Goal: Transaction & Acquisition: Book appointment/travel/reservation

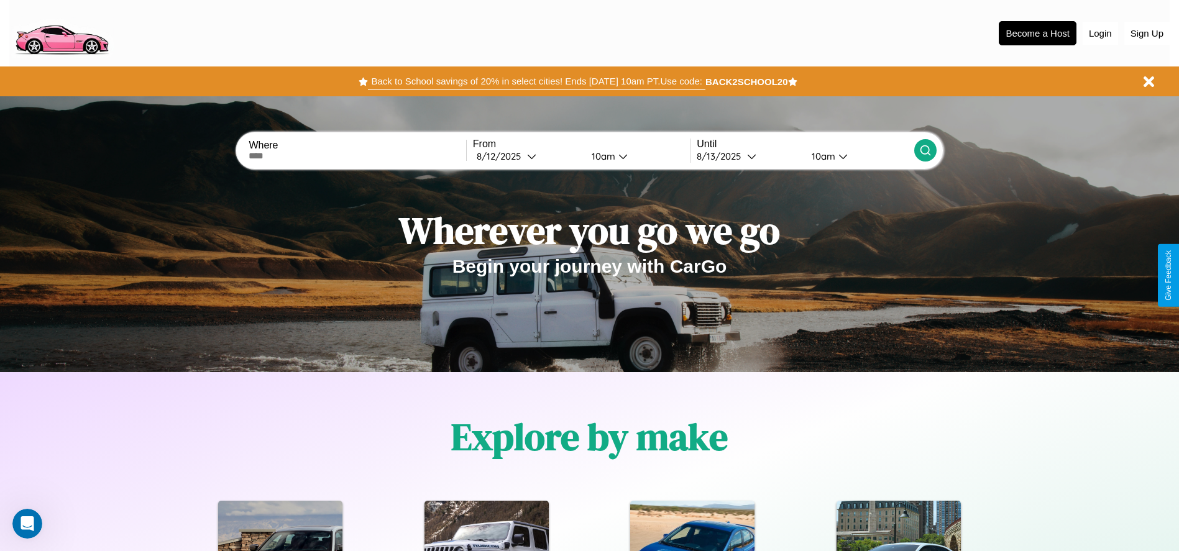
click at [536, 81] on button "Back to School savings of 20% in select cities! Ends [DATE] 10am PT. Use code:" at bounding box center [536, 81] width 337 height 17
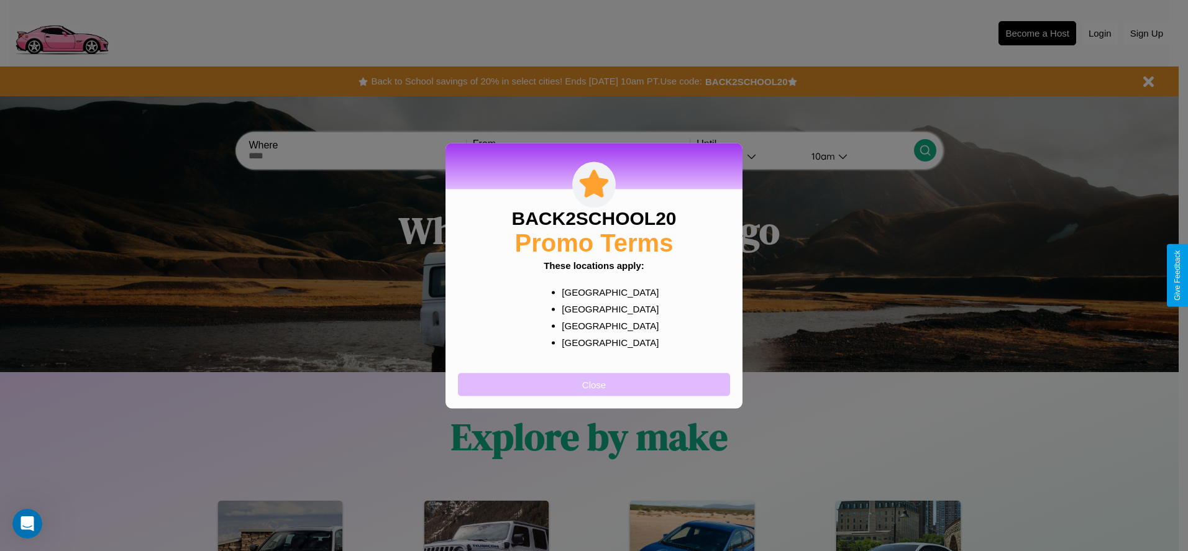
click at [594, 384] on button "Close" at bounding box center [594, 384] width 272 height 23
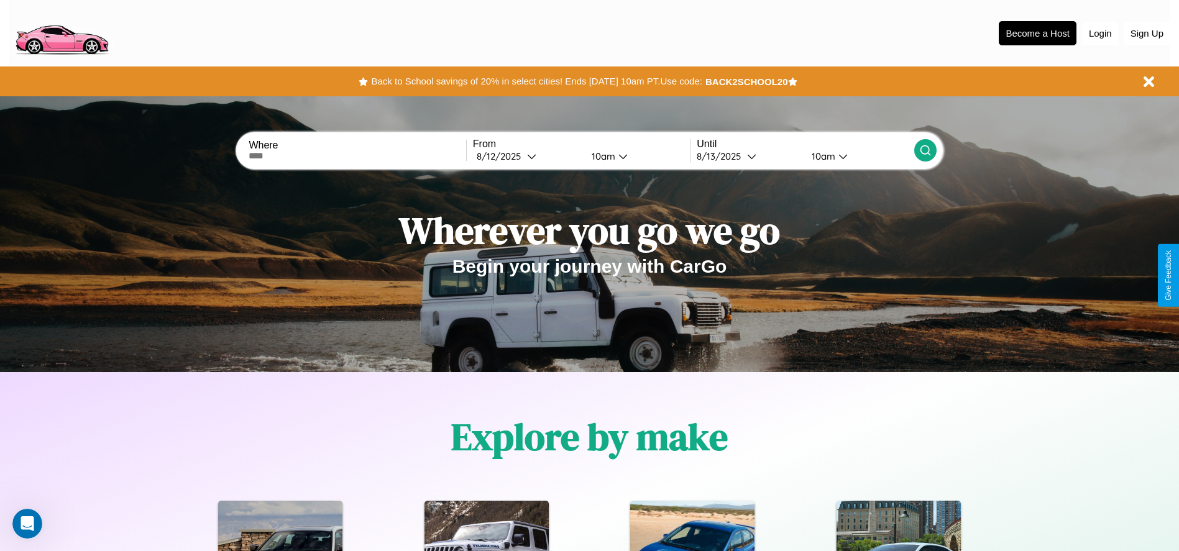
scroll to position [258, 0]
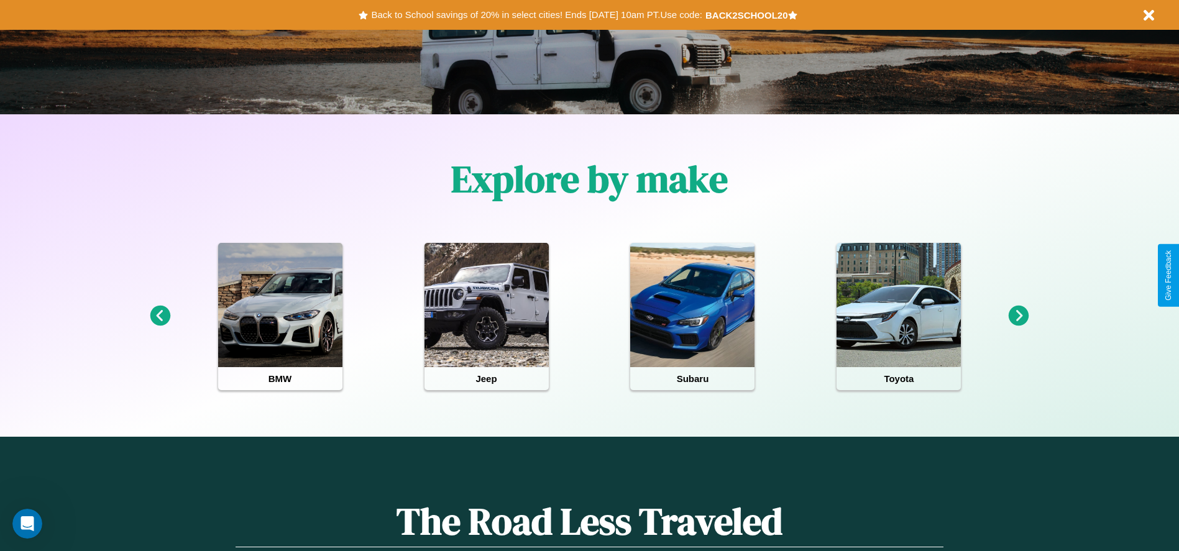
click at [1019, 316] on icon at bounding box center [1019, 316] width 21 height 21
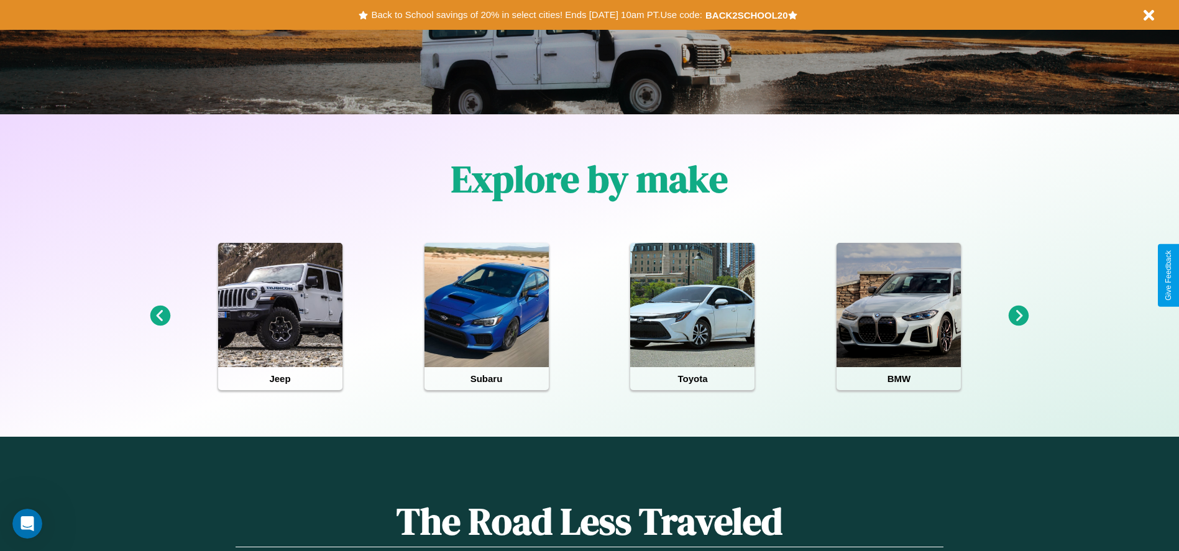
click at [1019, 316] on icon at bounding box center [1019, 316] width 21 height 21
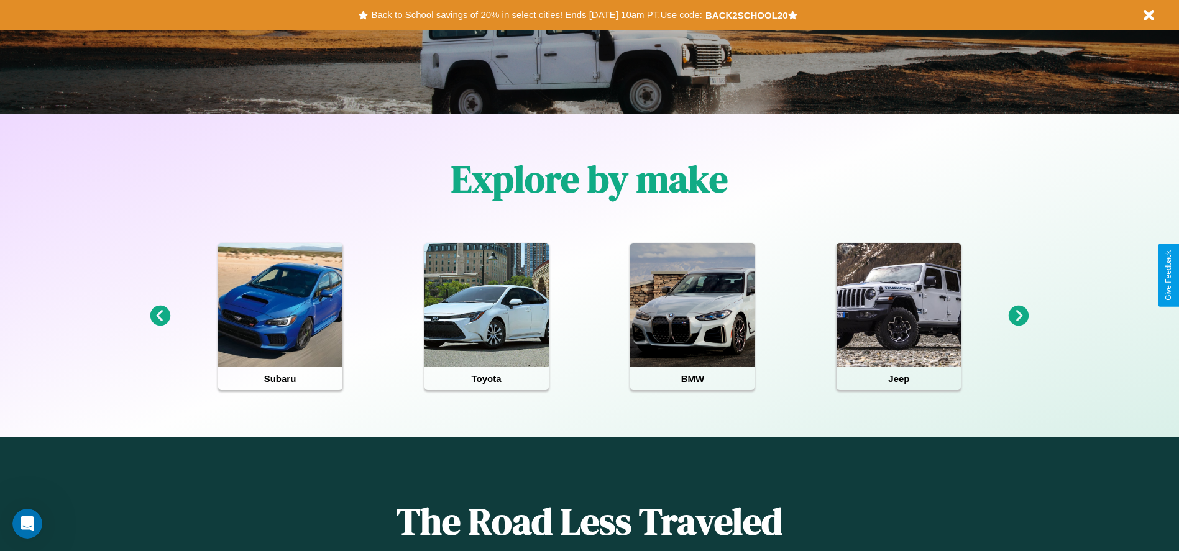
click at [160, 316] on icon at bounding box center [160, 316] width 21 height 21
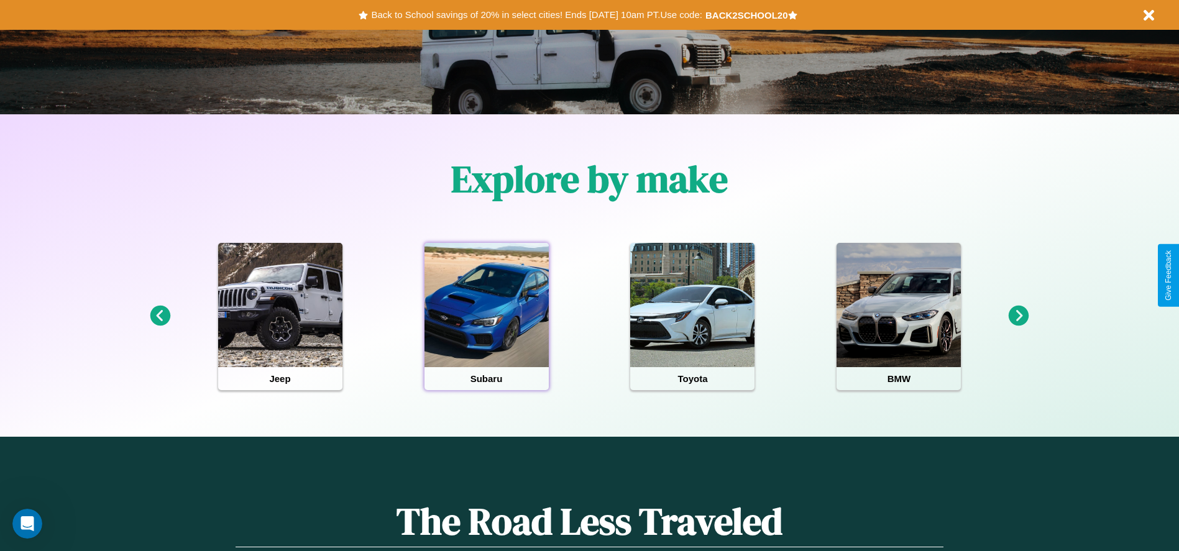
click at [486, 316] on div at bounding box center [486, 305] width 124 height 124
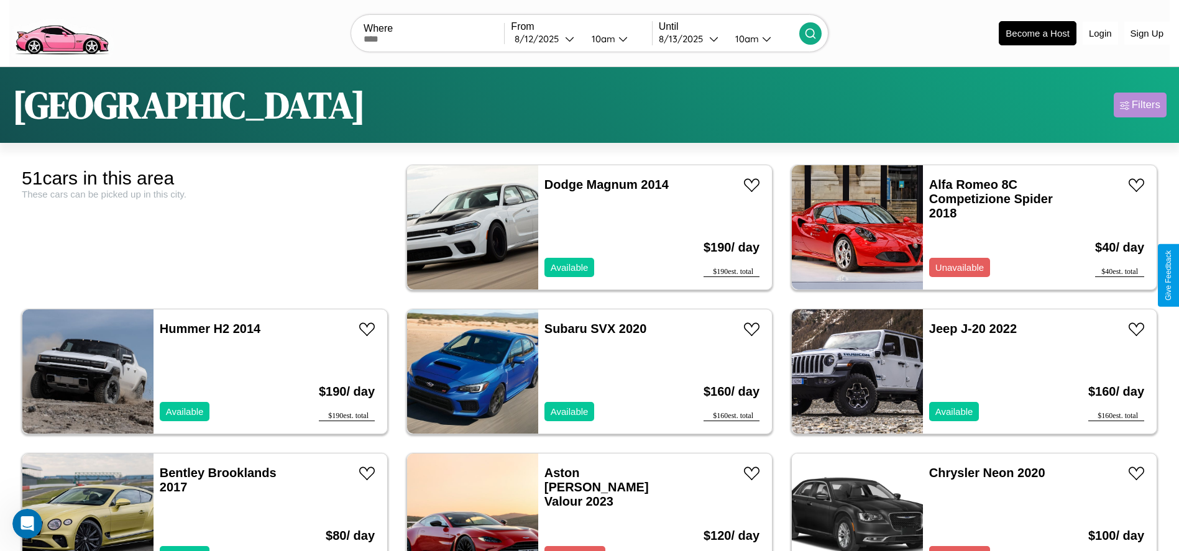
click at [1140, 105] on div "Filters" at bounding box center [1146, 105] width 29 height 12
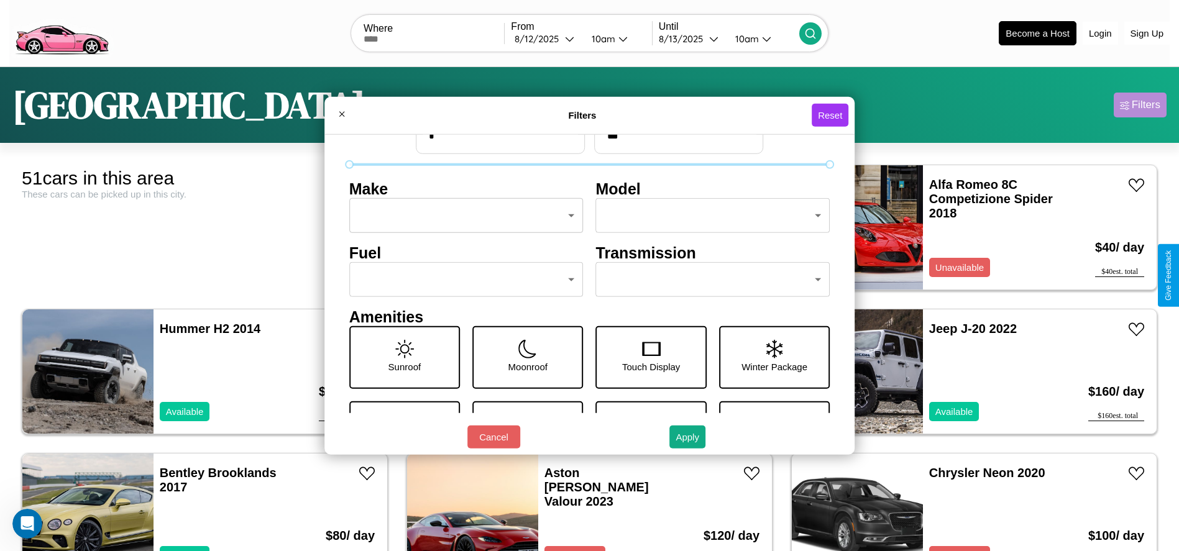
scroll to position [52, 0]
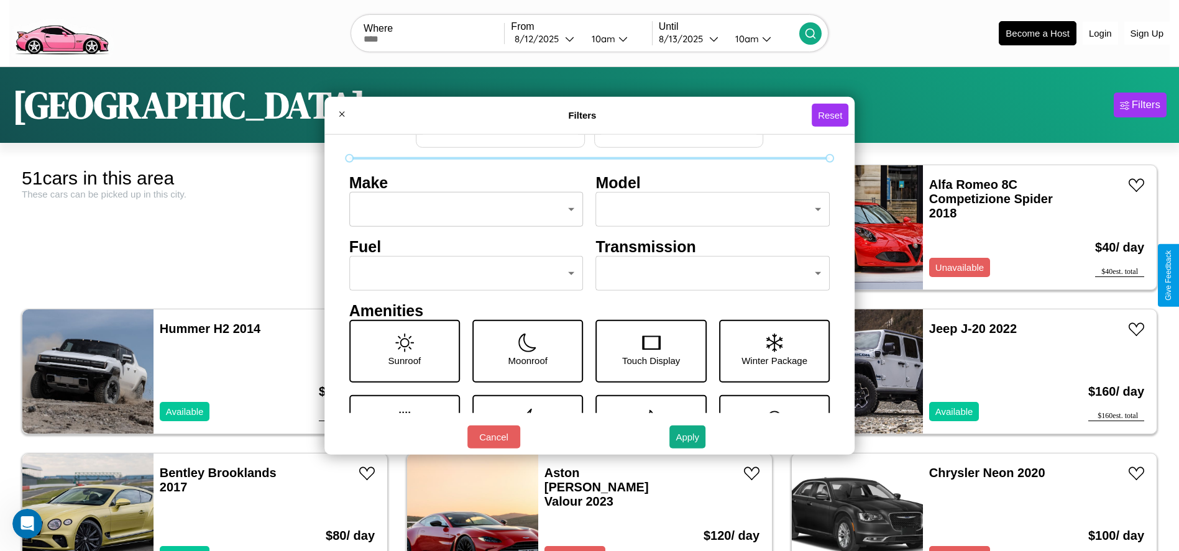
click at [707, 273] on body "CarGo Where From [DATE] 10am Until [DATE] 10am Become a Host Login Sign Up Dall…" at bounding box center [589, 314] width 1179 height 628
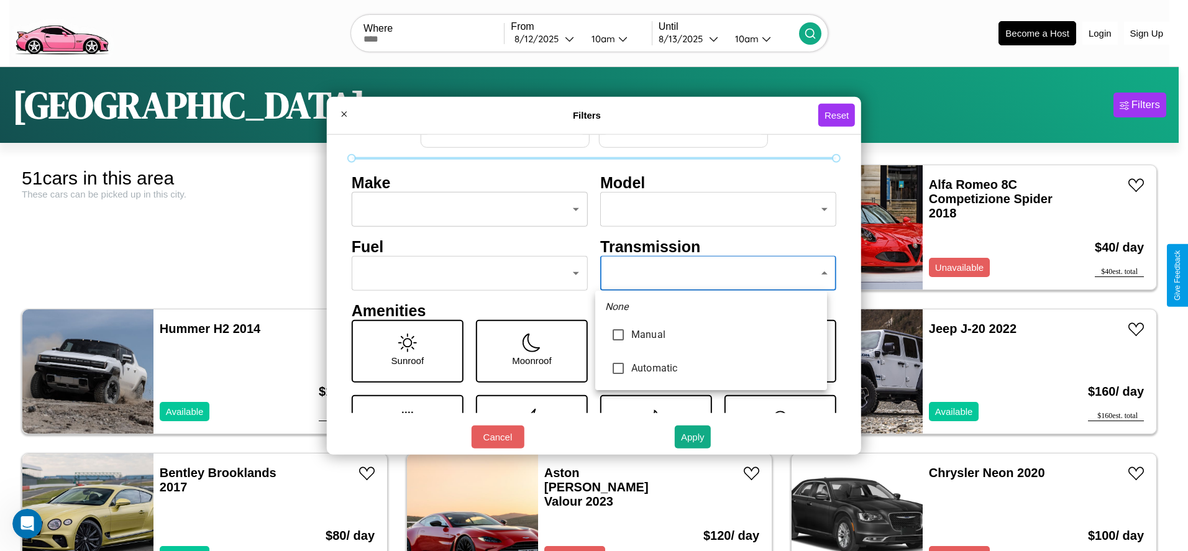
type input "******"
click at [711, 273] on div at bounding box center [594, 275] width 1188 height 551
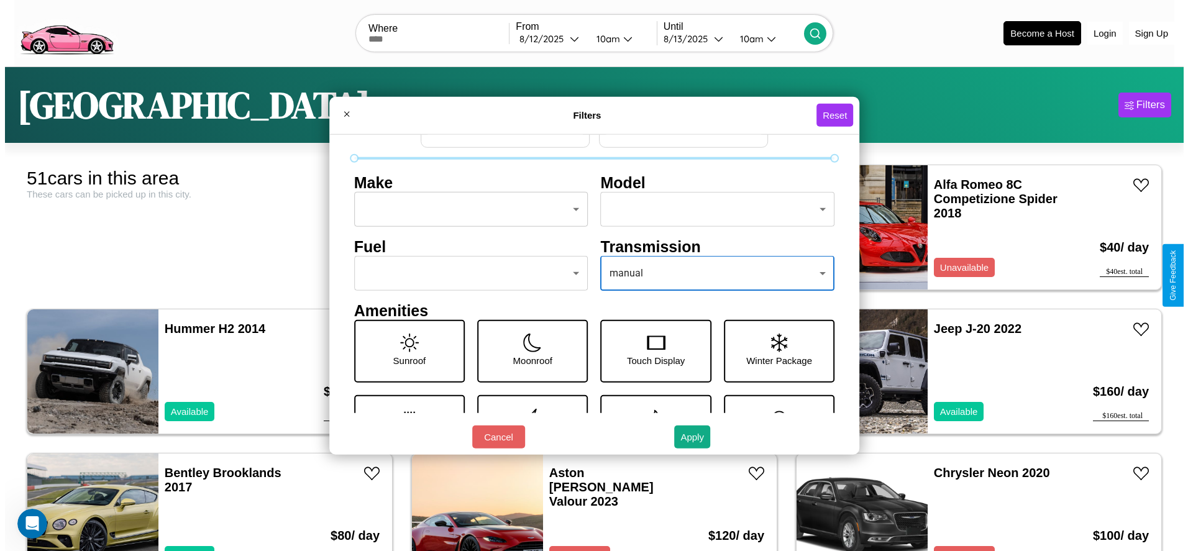
scroll to position [0, 0]
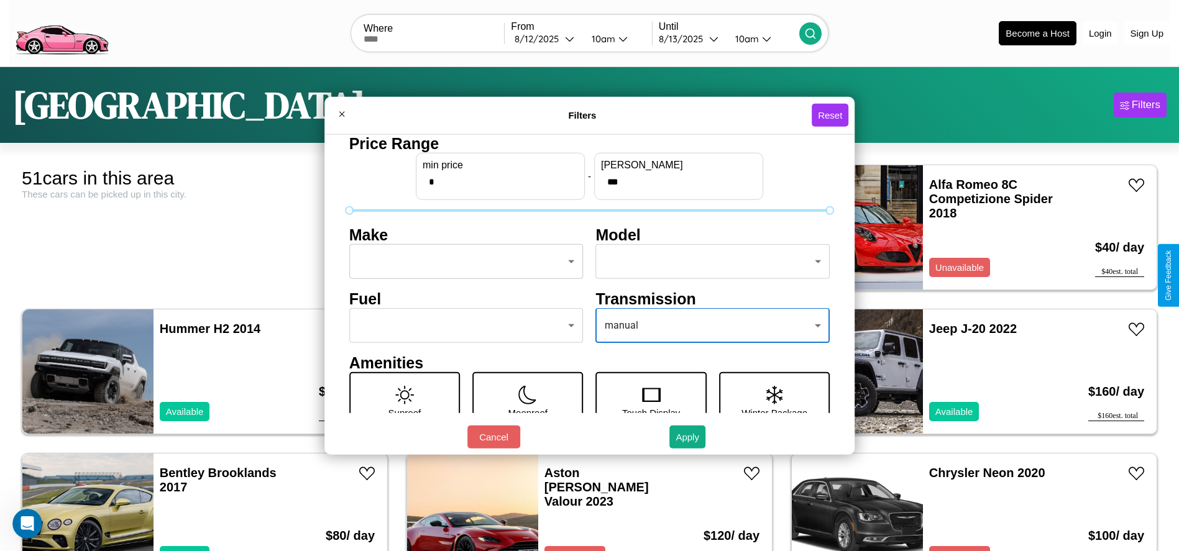
click at [462, 262] on body "CarGo Where From [DATE] 10am Until [DATE] 10am Become a Host Login Sign Up Dall…" at bounding box center [589, 314] width 1179 height 628
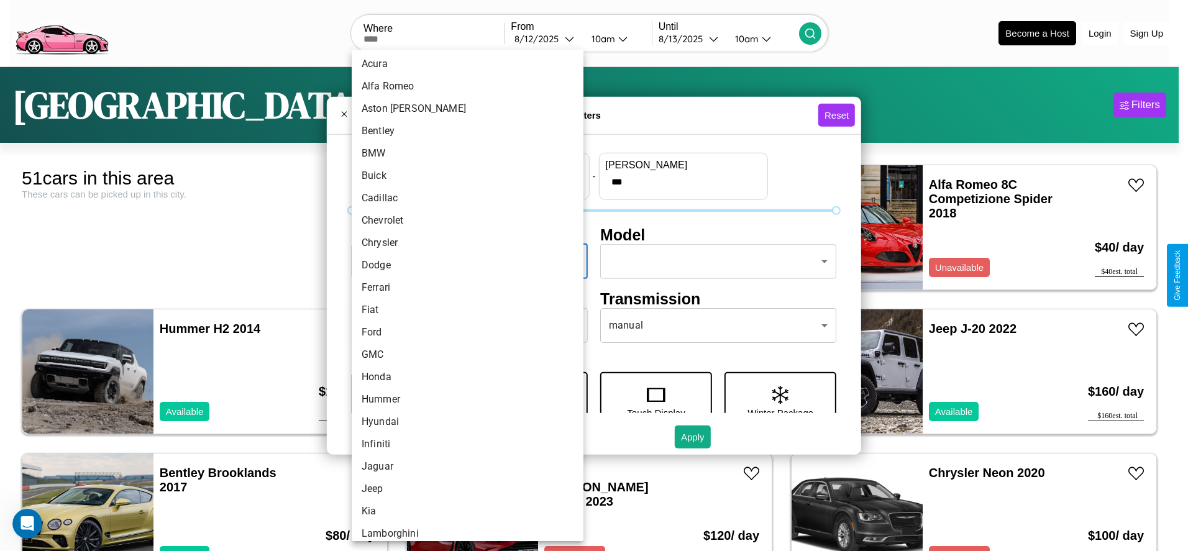
scroll to position [263, 0]
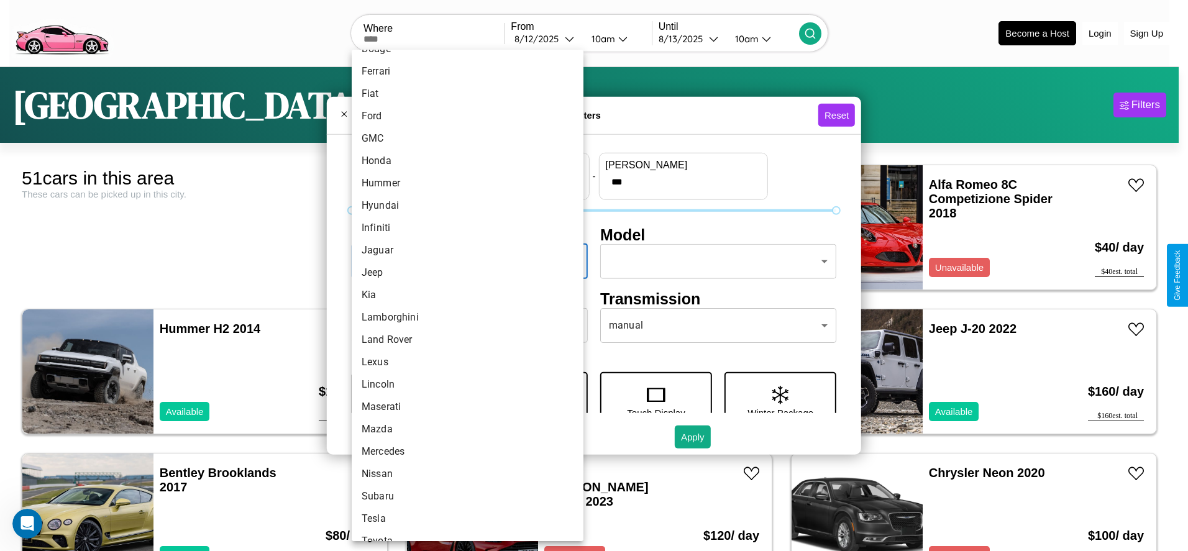
click at [463, 295] on li "Kia" at bounding box center [468, 295] width 232 height 22
type input "***"
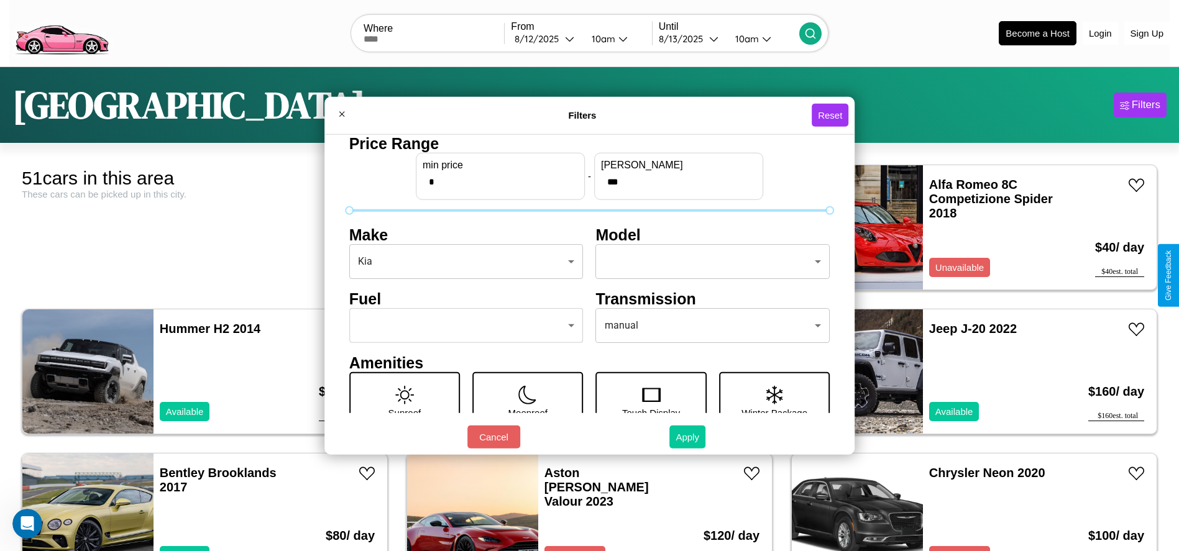
click at [688, 437] on button "Apply" at bounding box center [687, 437] width 36 height 23
